Goal: Transaction & Acquisition: Purchase product/service

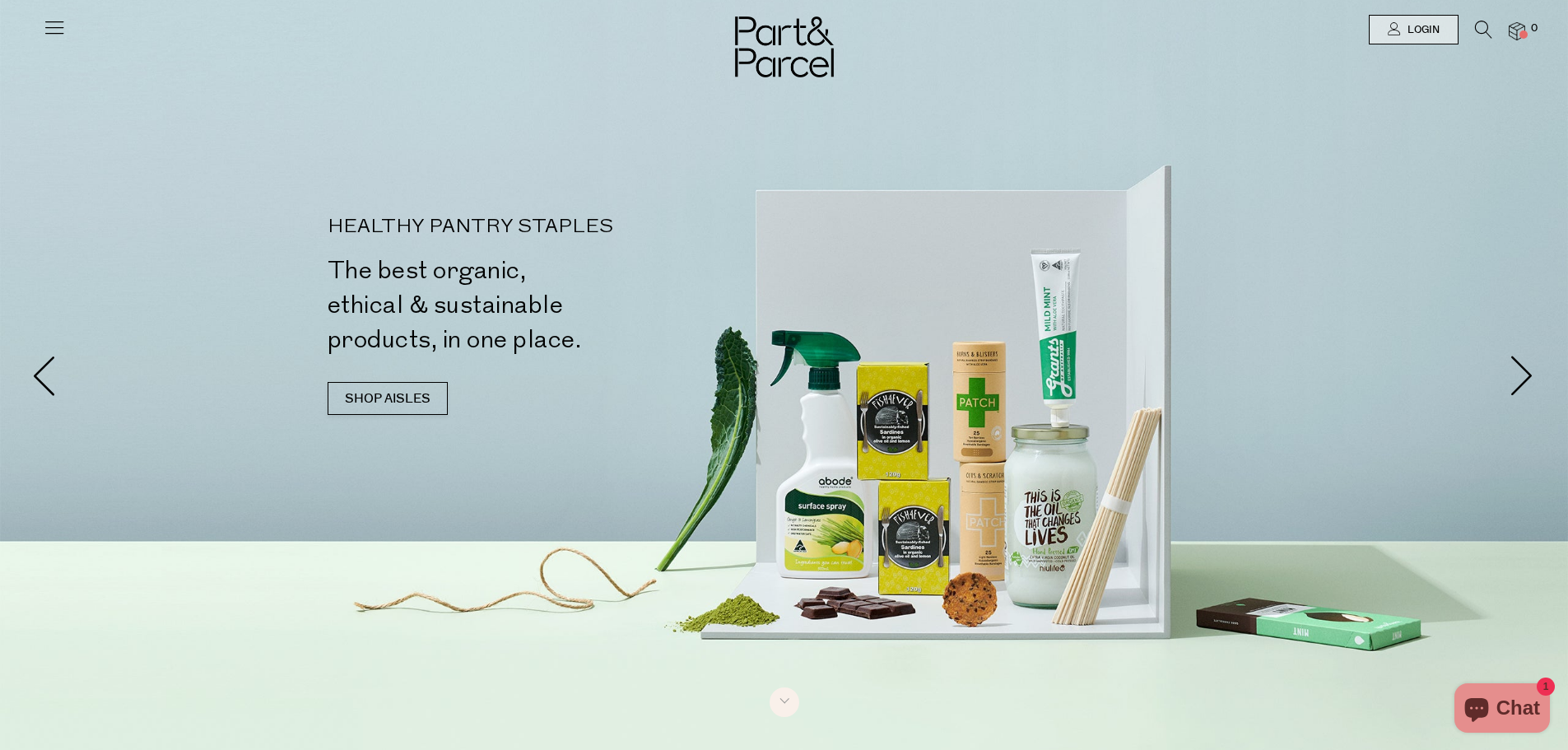
click at [1485, 23] on icon at bounding box center [1482, 30] width 17 height 18
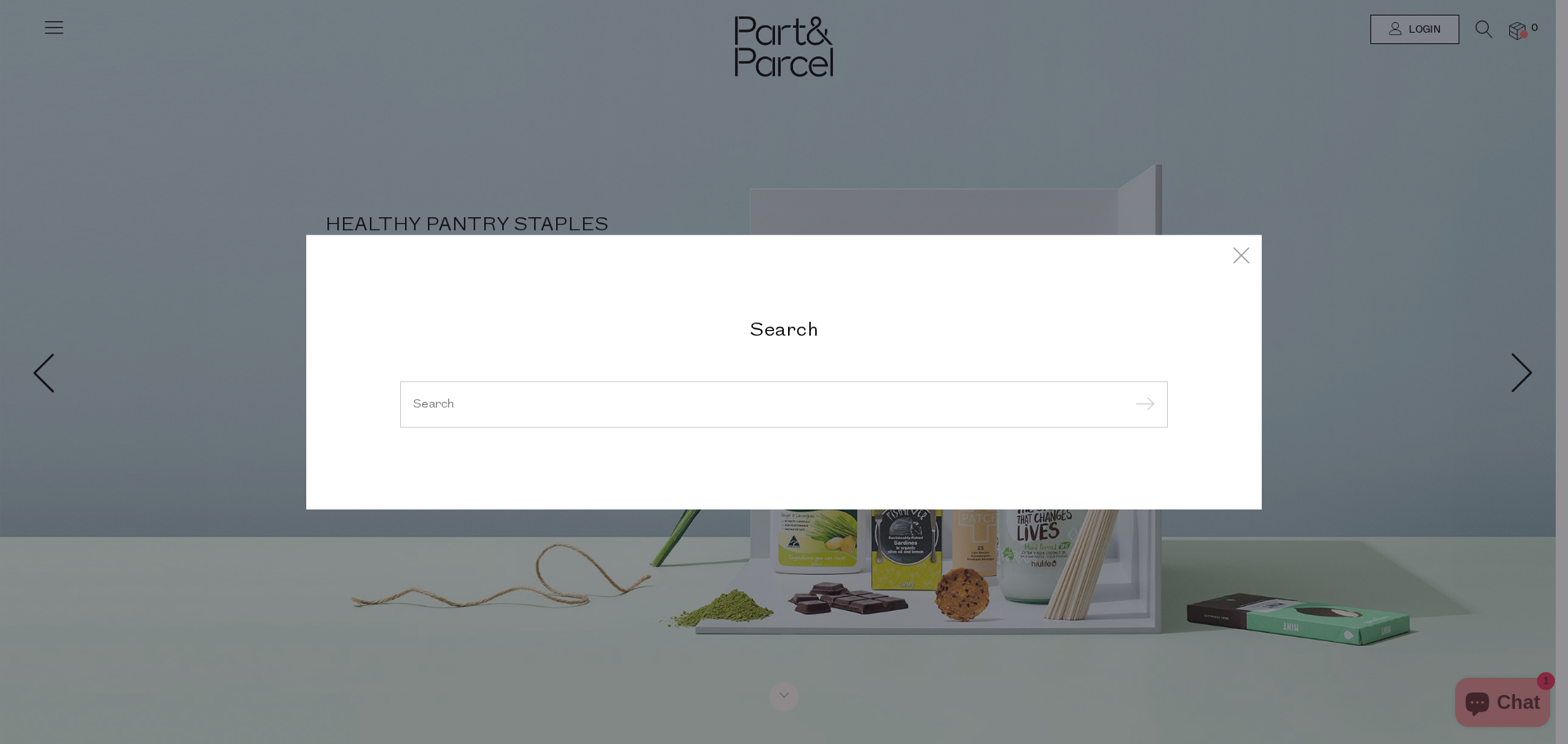
drag, startPoint x: 487, startPoint y: 397, endPoint x: 496, endPoint y: 396, distance: 9.1
click at [487, 397] on form at bounding box center [784, 404] width 767 height 47
click at [553, 401] on input "search" at bounding box center [784, 404] width 742 height 13
click at [439, 406] on input "search" at bounding box center [784, 404] width 742 height 13
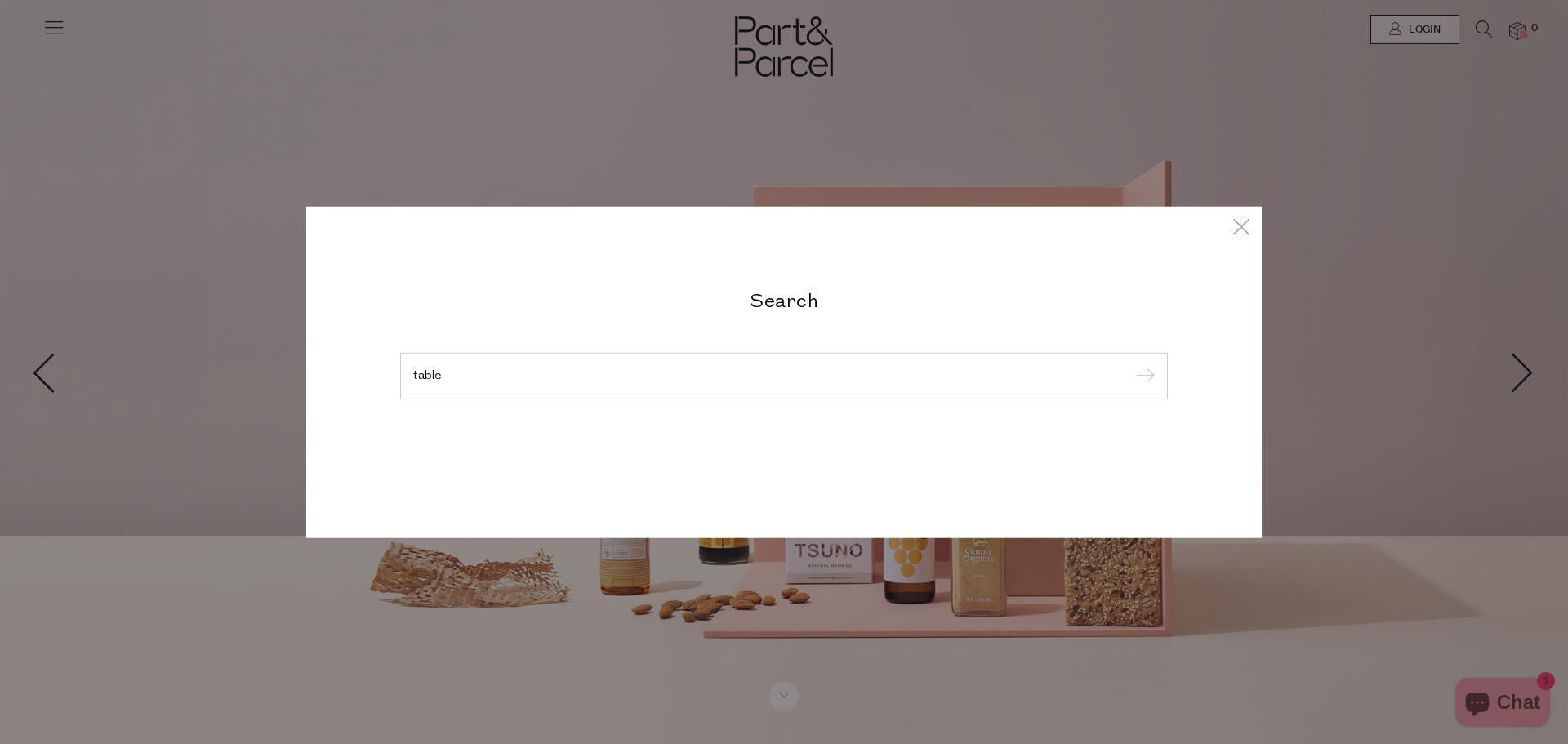
type input "table"
click at [1131, 364] on input "submit" at bounding box center [1142, 376] width 24 height 24
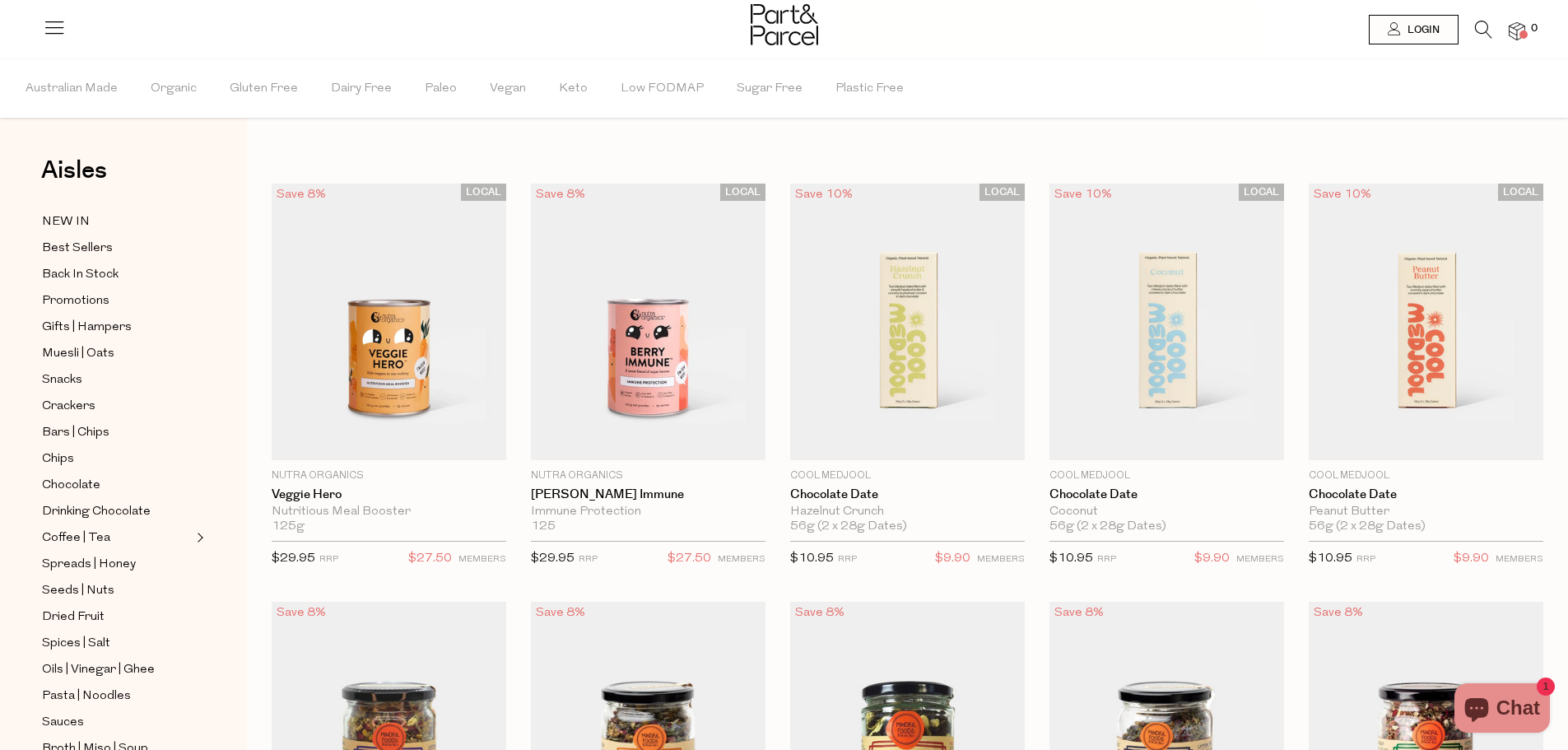
click at [1474, 30] on icon at bounding box center [1482, 30] width 17 height 18
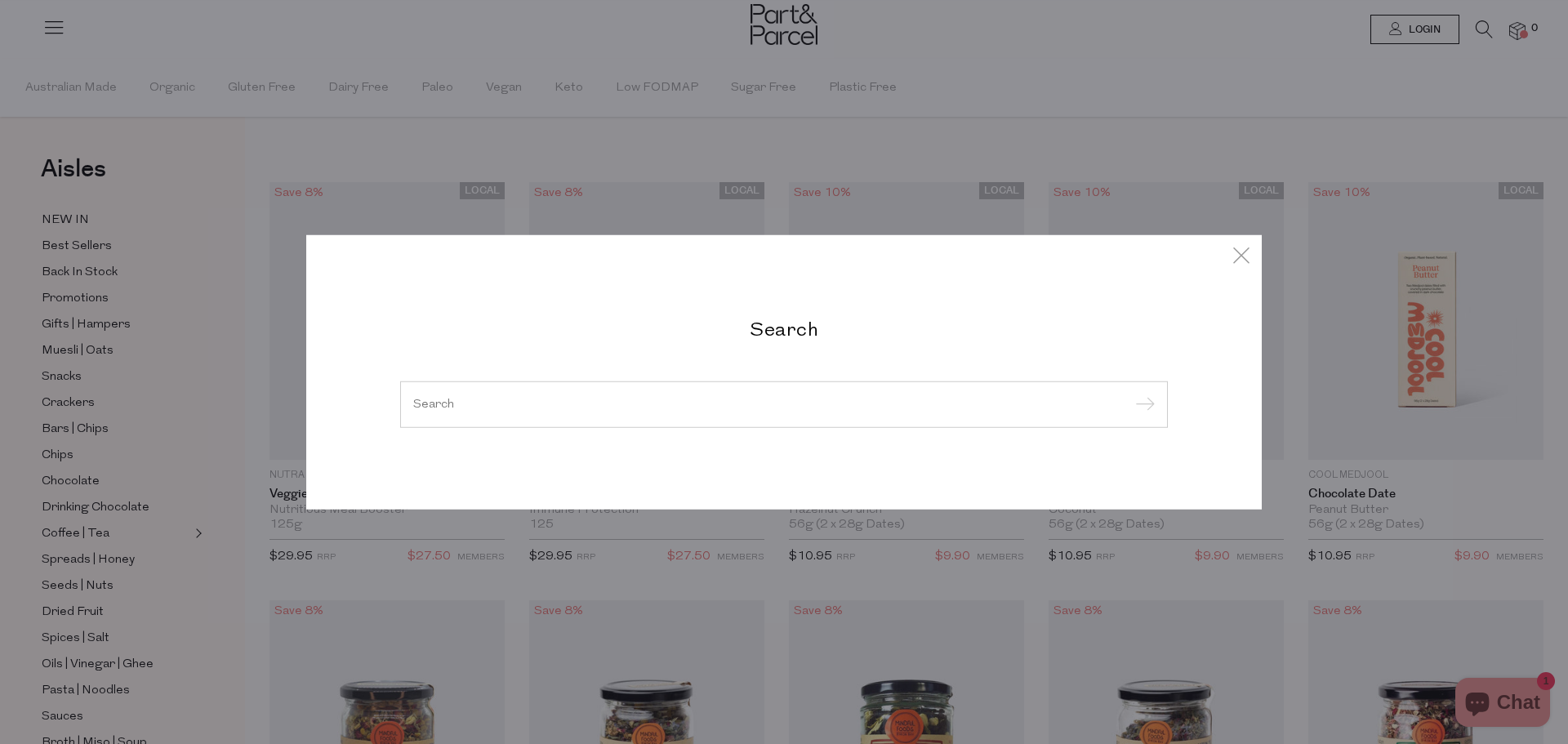
click at [537, 410] on input "search" at bounding box center [784, 404] width 742 height 13
click at [444, 407] on input "search" at bounding box center [784, 404] width 742 height 13
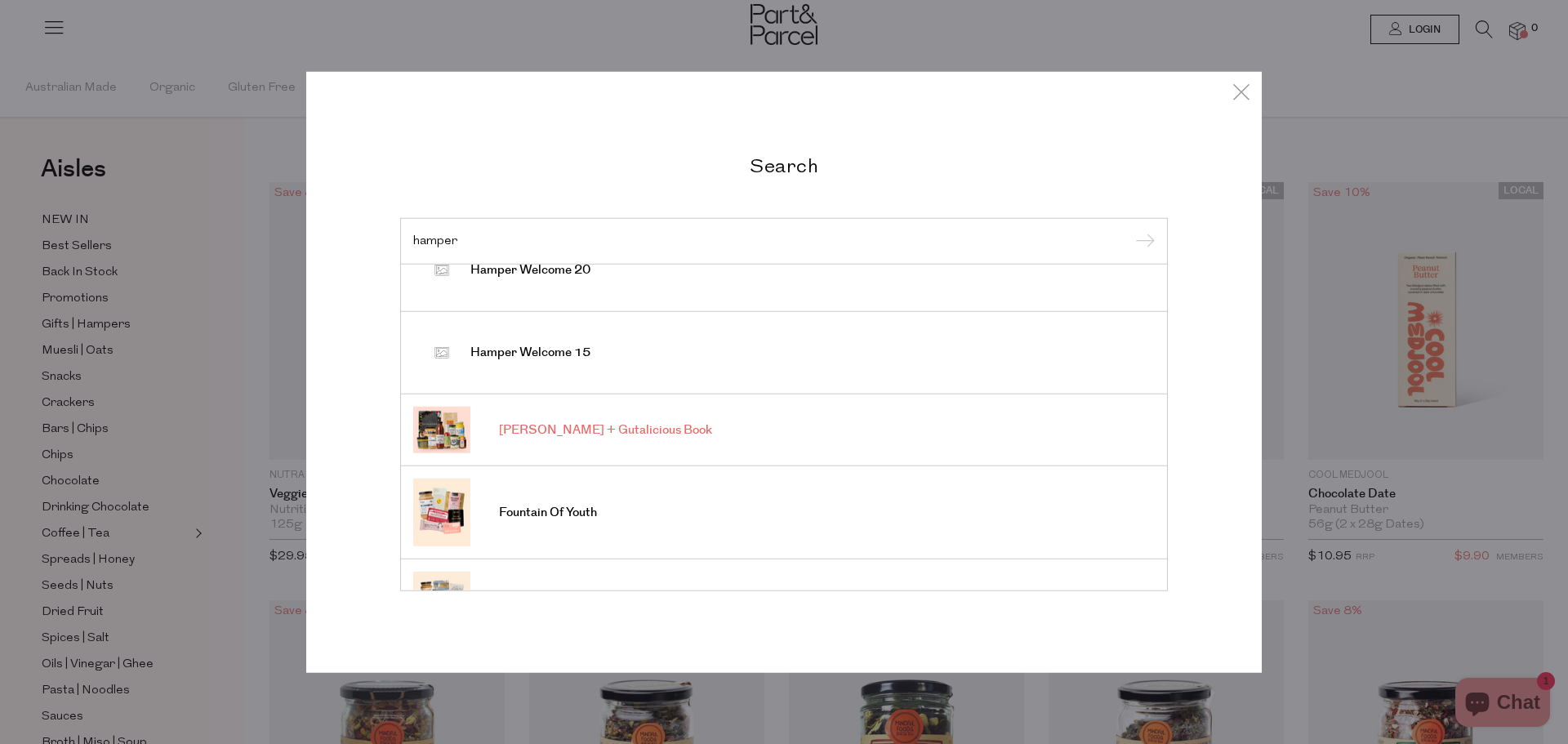
scroll to position [551, 0]
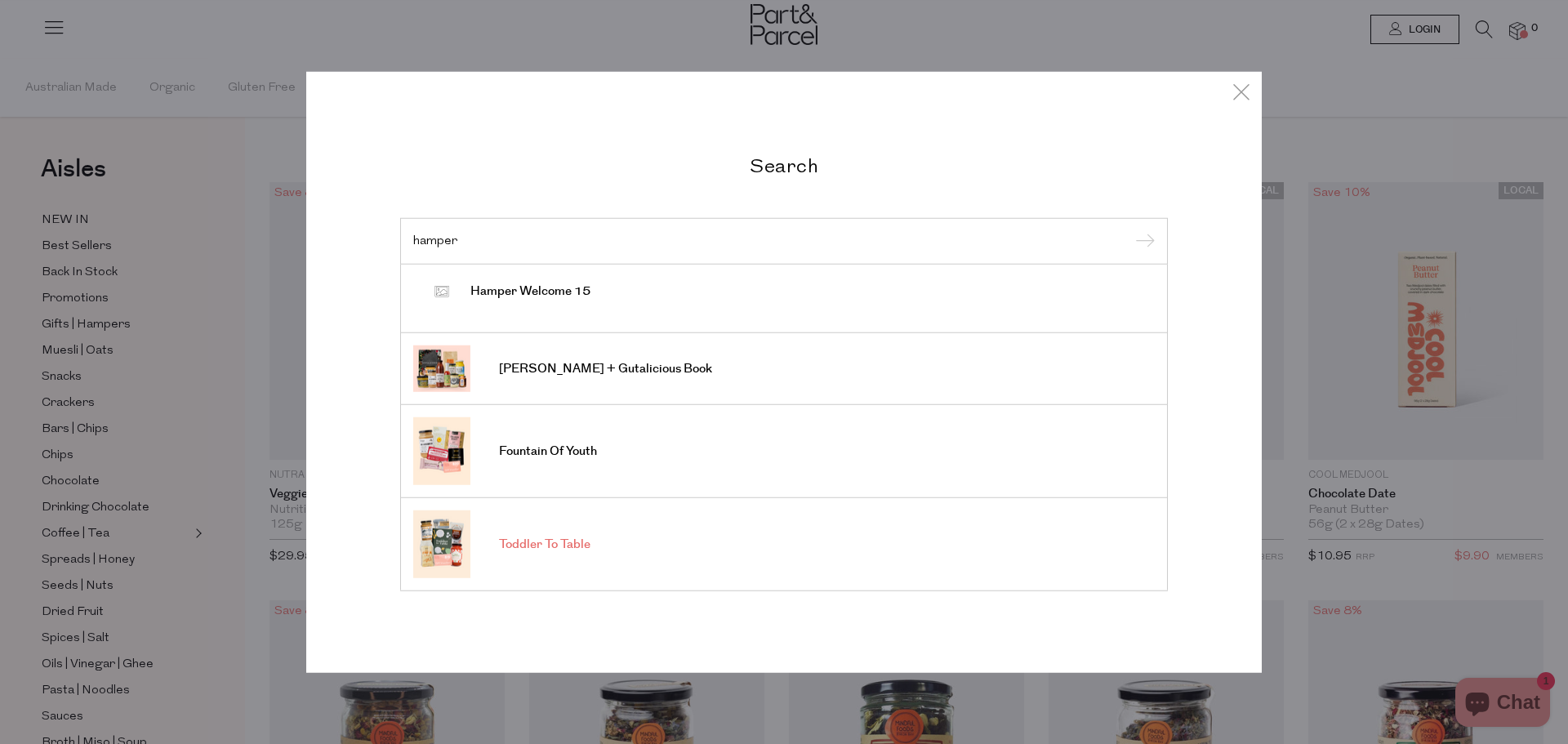
type input "hamper"
click at [560, 541] on span "Toddler To Table" at bounding box center [545, 545] width 91 height 16
